Goal: Transaction & Acquisition: Purchase product/service

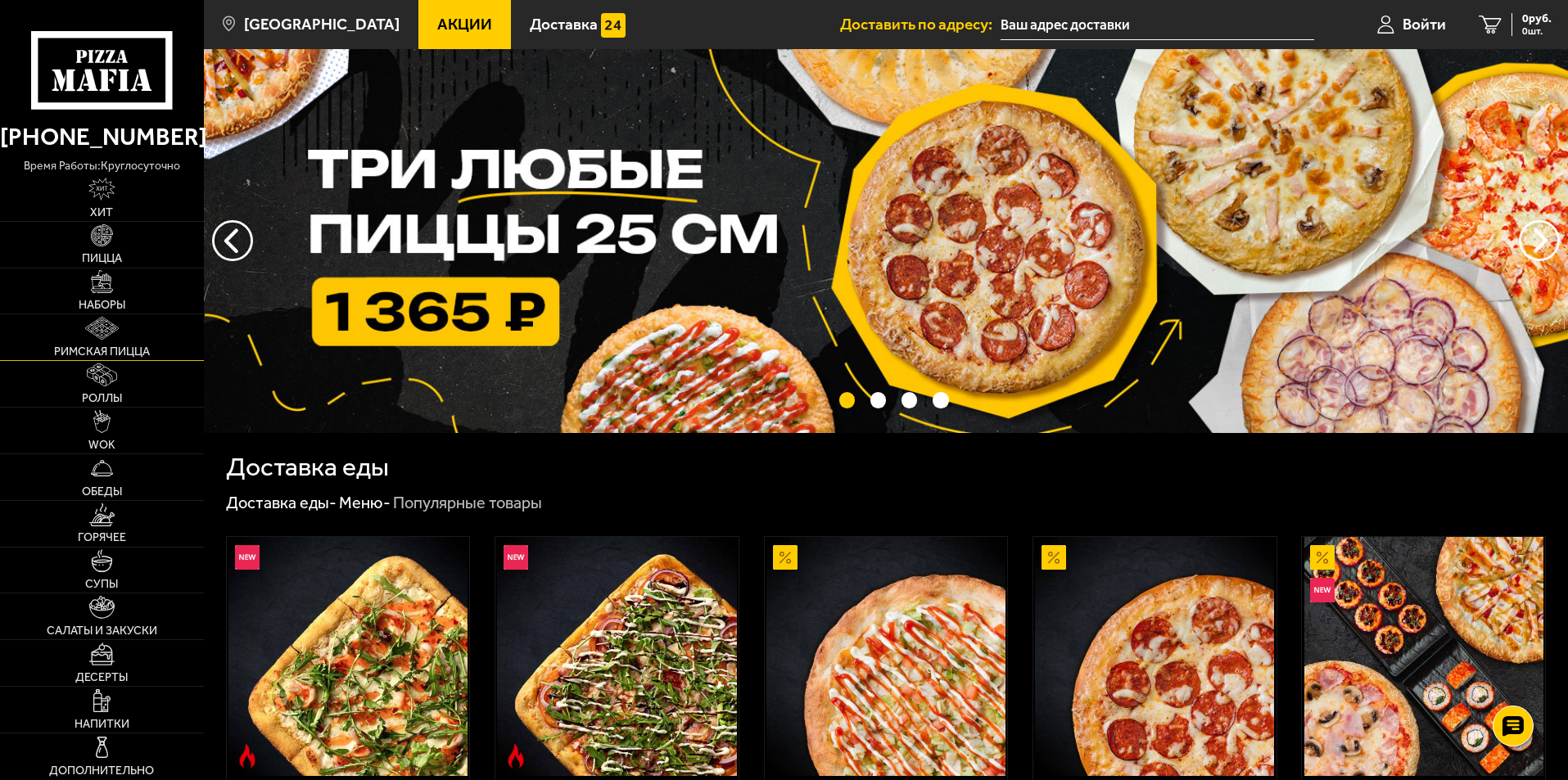
click at [126, 341] on link "Римская пицца" at bounding box center [102, 337] width 204 height 46
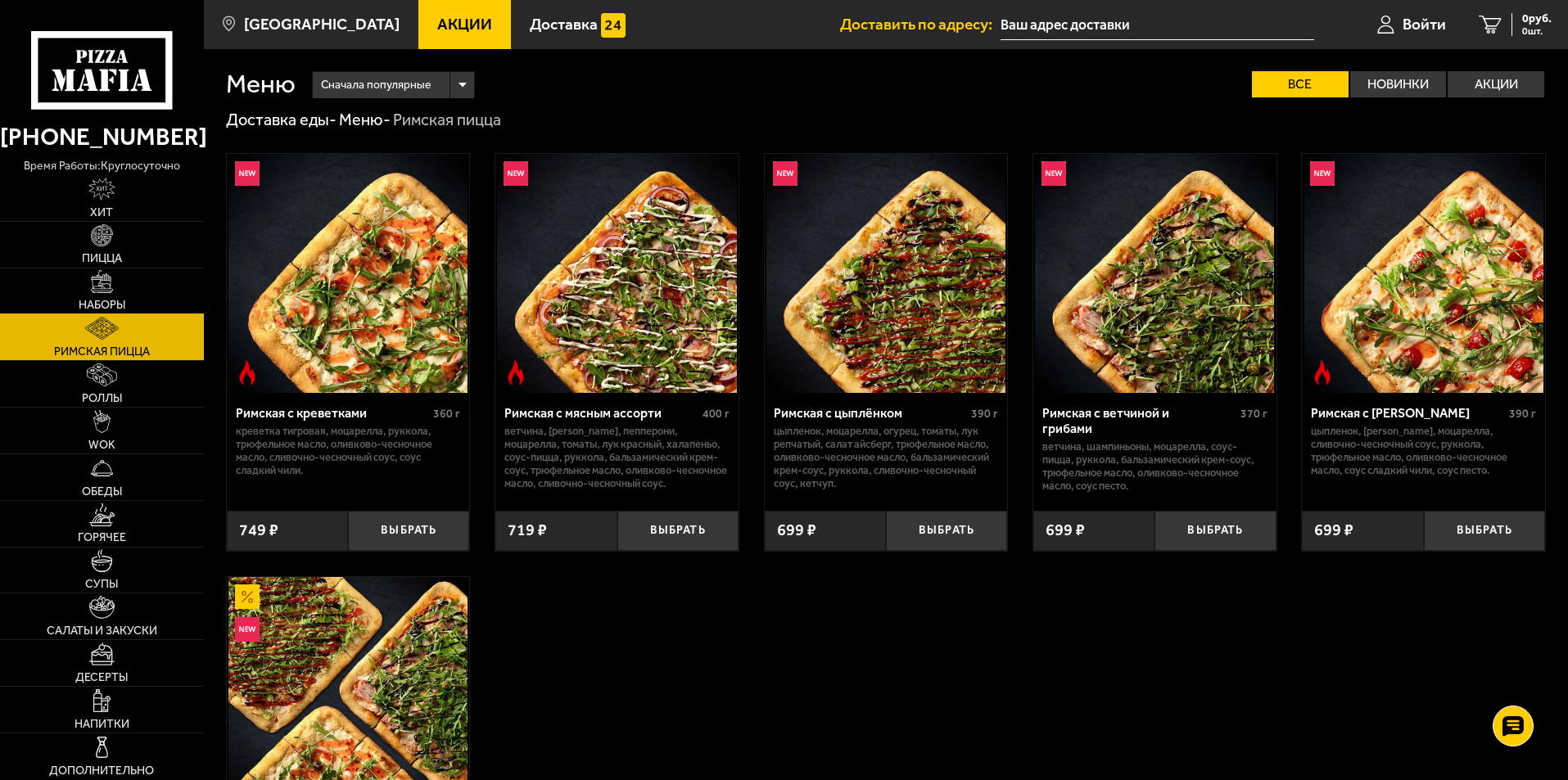
click at [107, 295] on link "Наборы" at bounding box center [102, 291] width 204 height 46
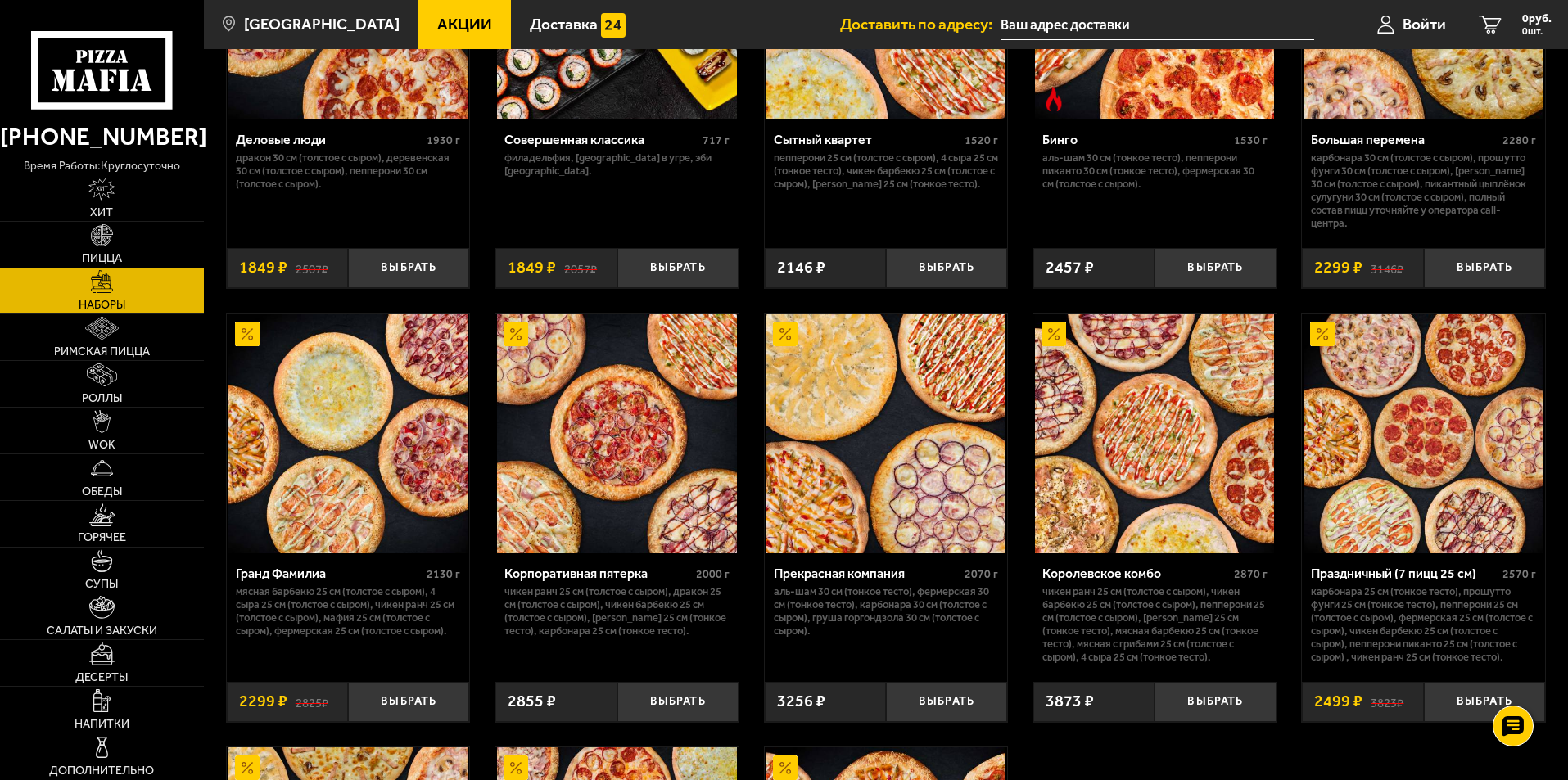
scroll to position [1965, 0]
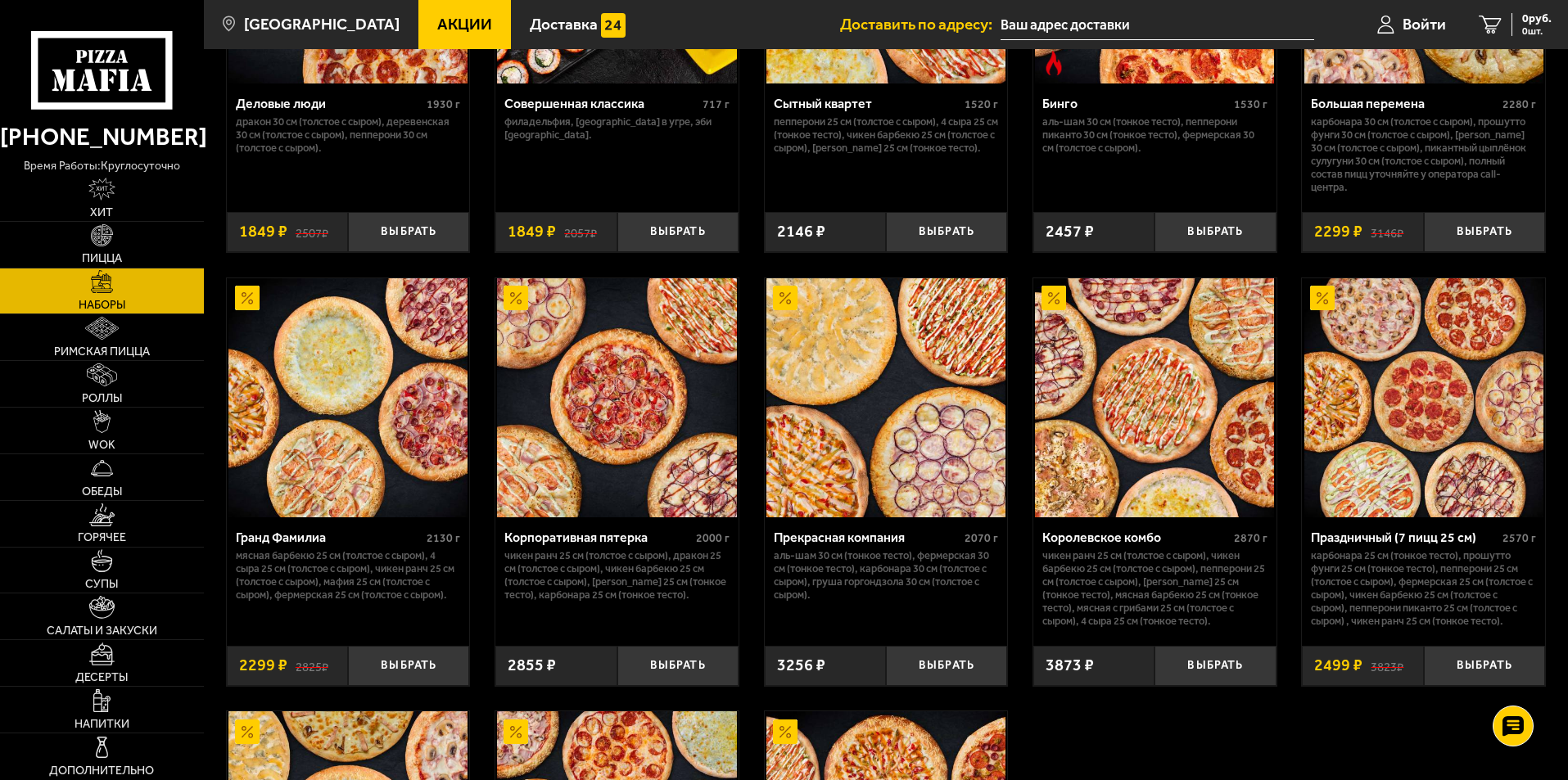
click at [1401, 545] on div "Праздничный (7 пицц 25 см)" at bounding box center [1405, 538] width 188 height 15
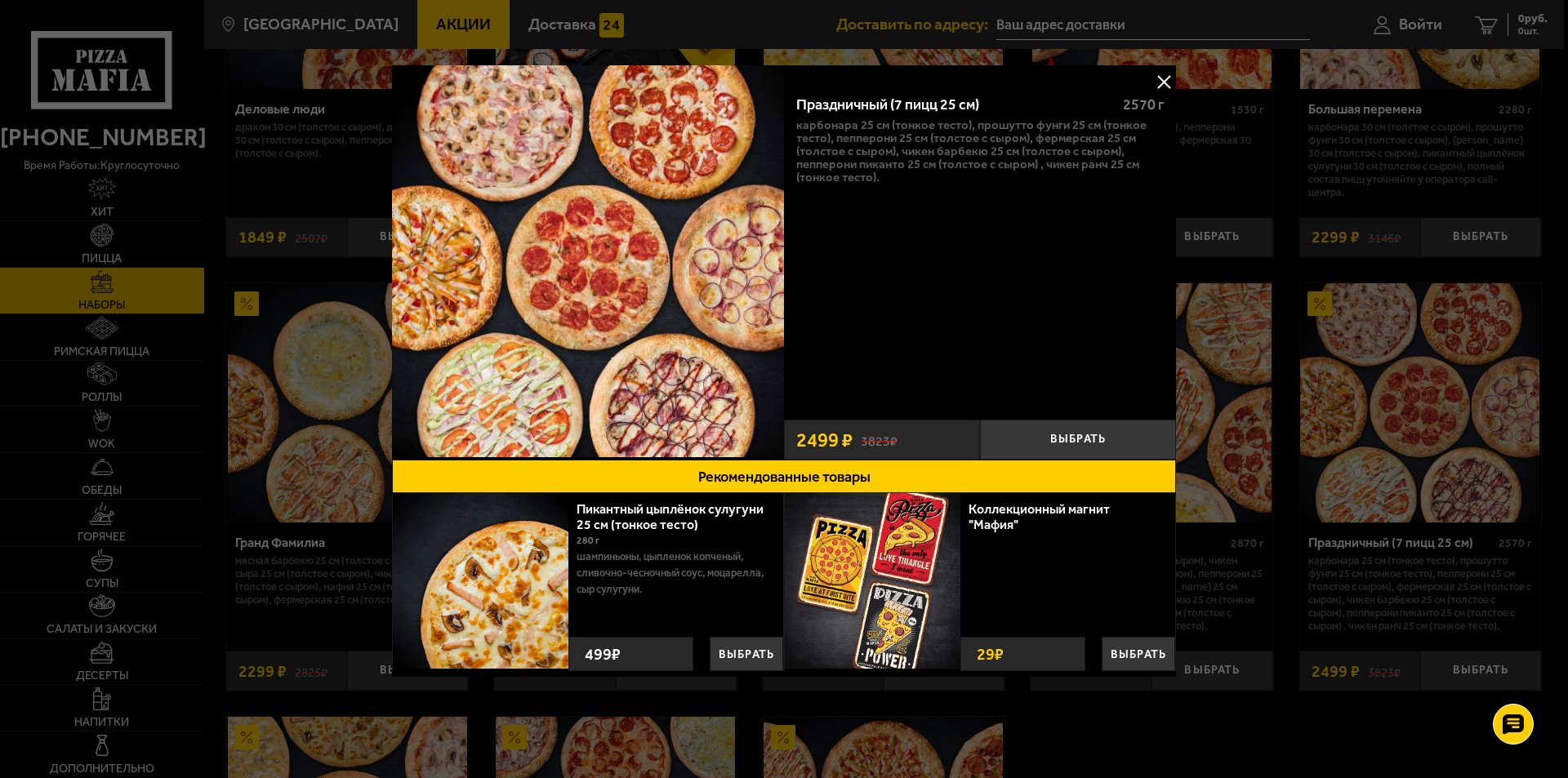
click at [1163, 79] on button at bounding box center [1164, 82] width 24 height 24
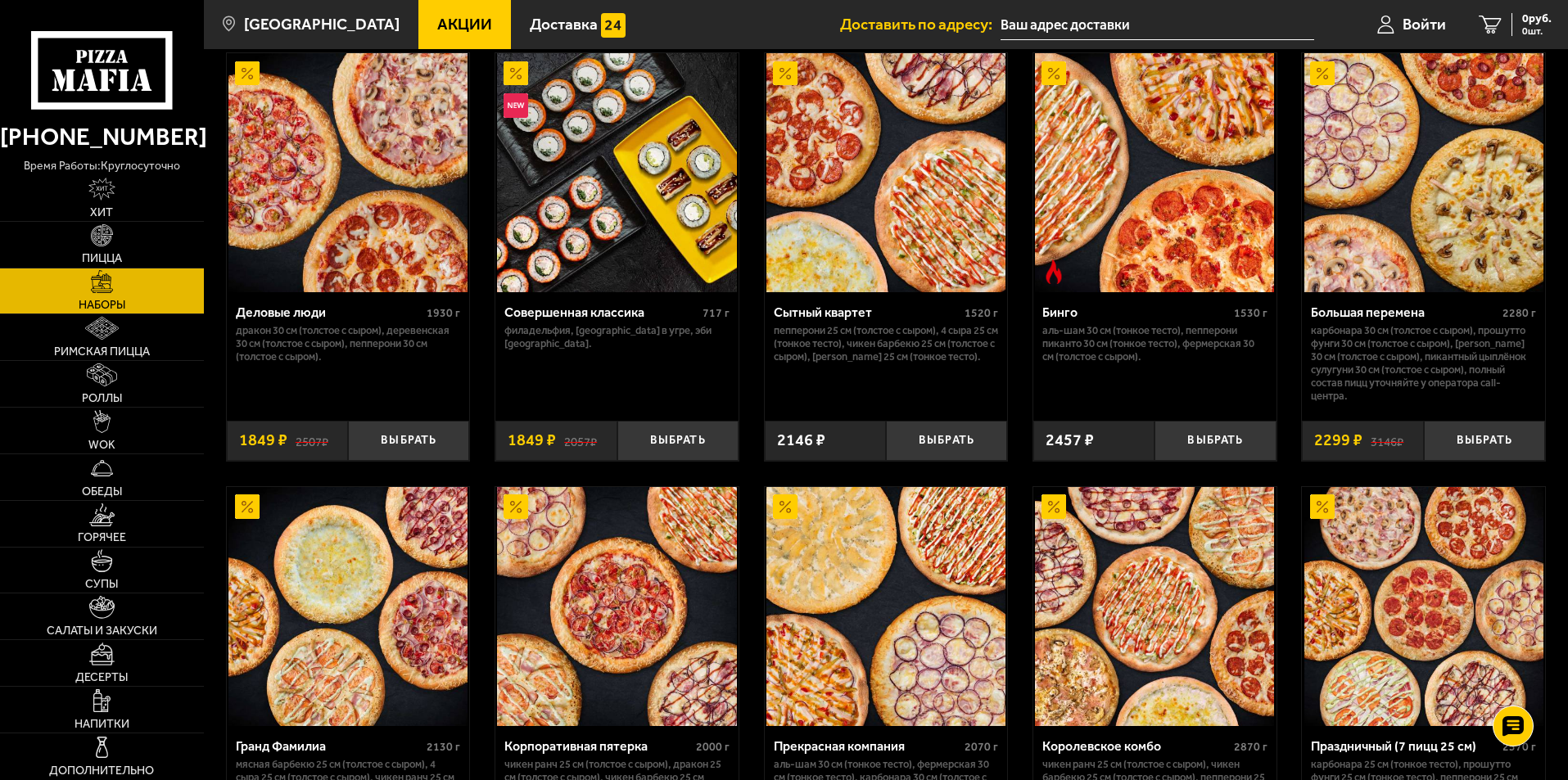
scroll to position [2026, 0]
